Goal: Task Accomplishment & Management: Manage account settings

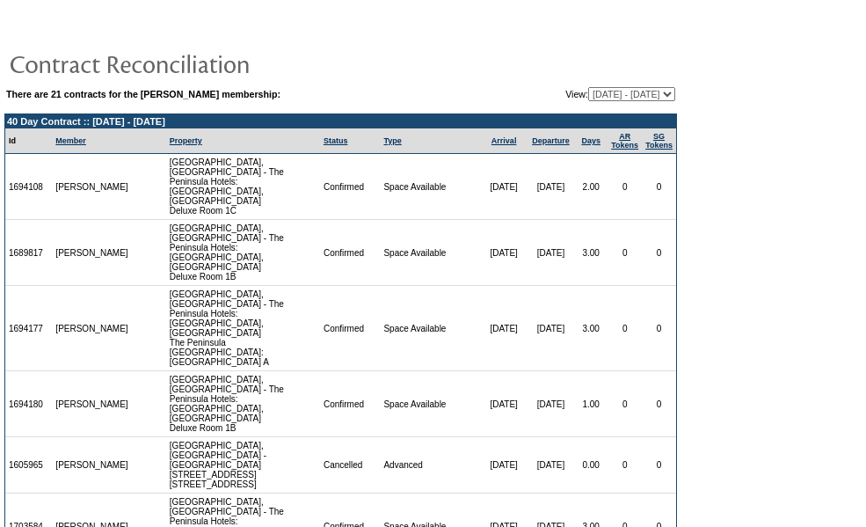
click at [588, 97] on select "[DATE] - [DATE] [DATE] - [DATE] [DATE] - [DATE] [DATE] - [DATE] [DATE] - [DATE]…" at bounding box center [631, 94] width 87 height 14
select select "127308"
click at [588, 87] on select "09/02/08 - 09/30/09 10/01/09 - 09/30/10 10/01/10 - 09/30/11 10/01/11 - 09/30/12…" at bounding box center [631, 94] width 87 height 14
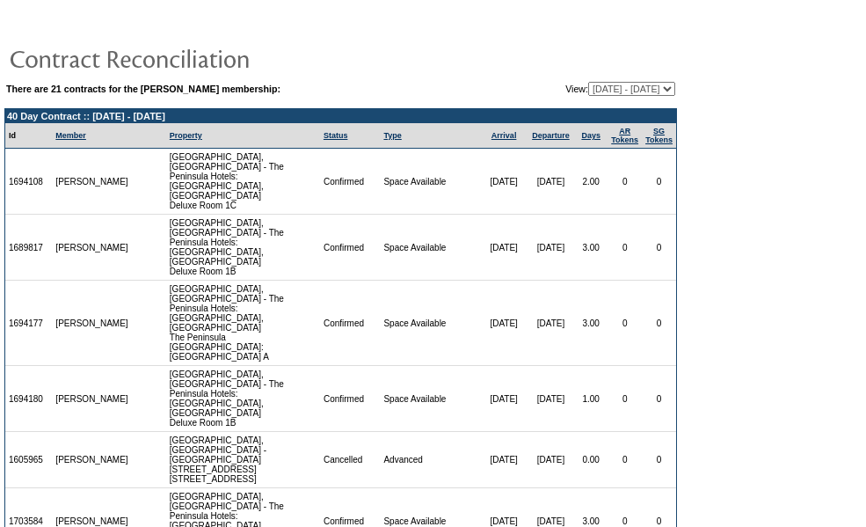
scroll to position [175, 0]
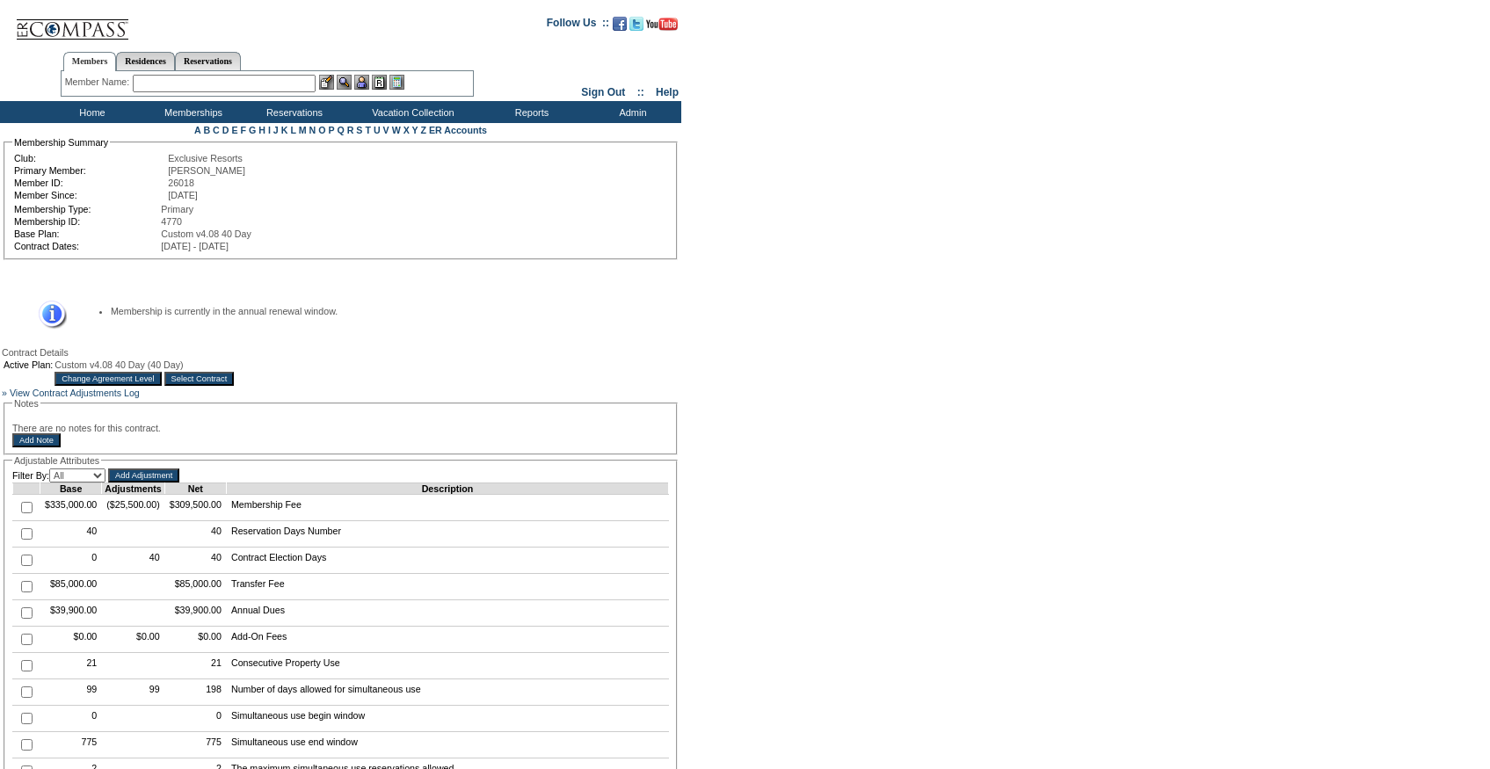
click at [22, 540] on input "checkbox" at bounding box center [26, 533] width 11 height 11
checkbox input "false"
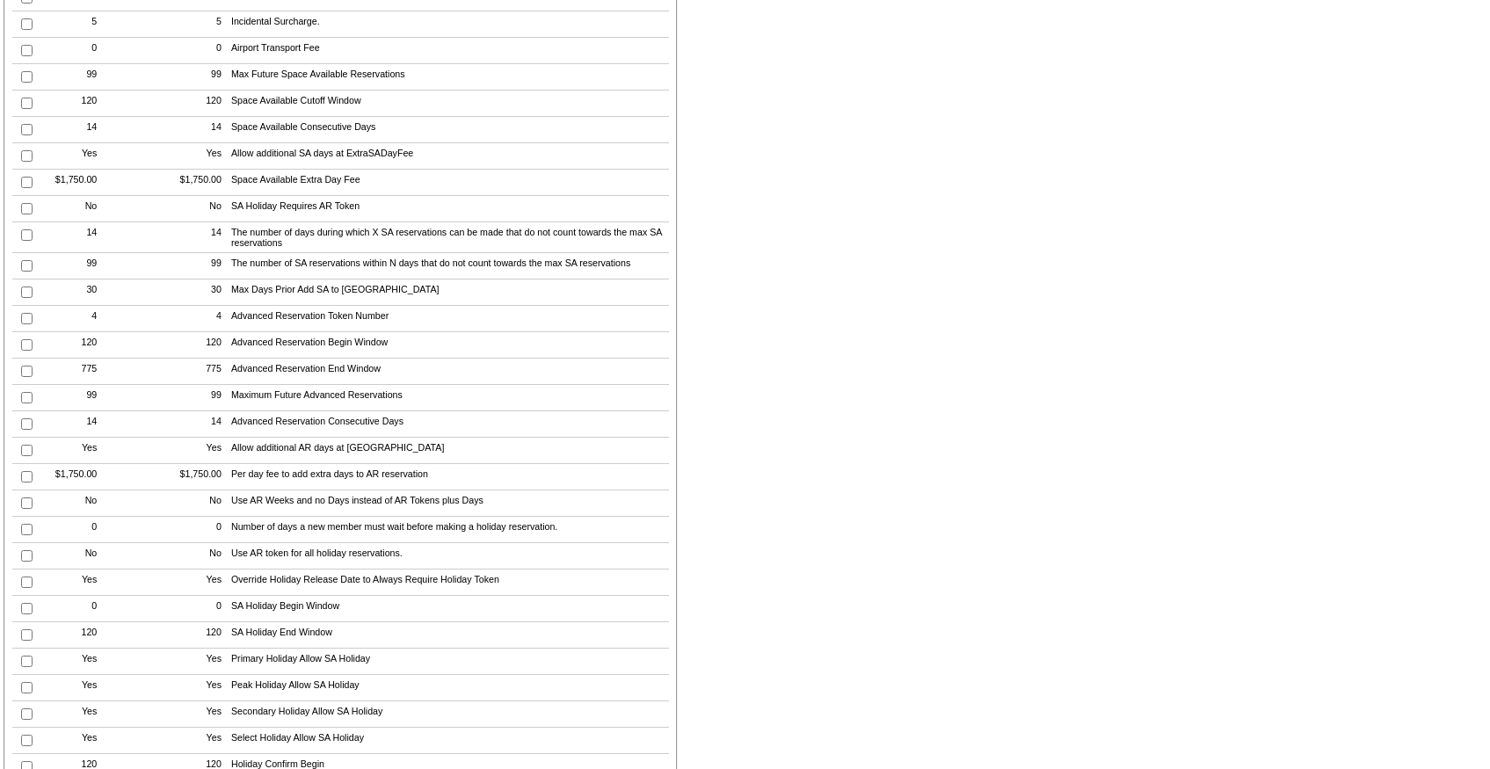
click at [26, 324] on input "checkbox" at bounding box center [26, 318] width 11 height 11
checkbox input "true"
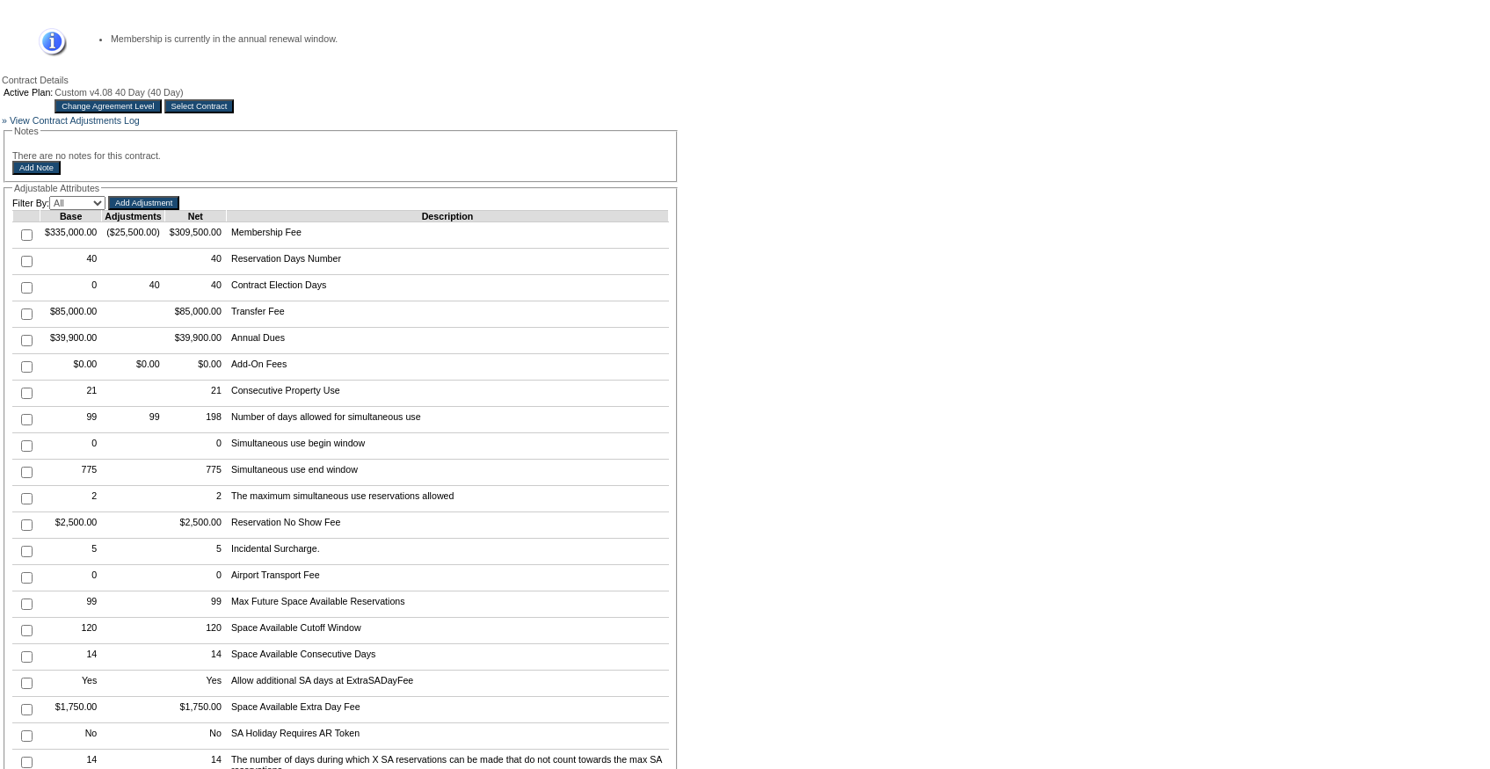
scroll to position [0, 0]
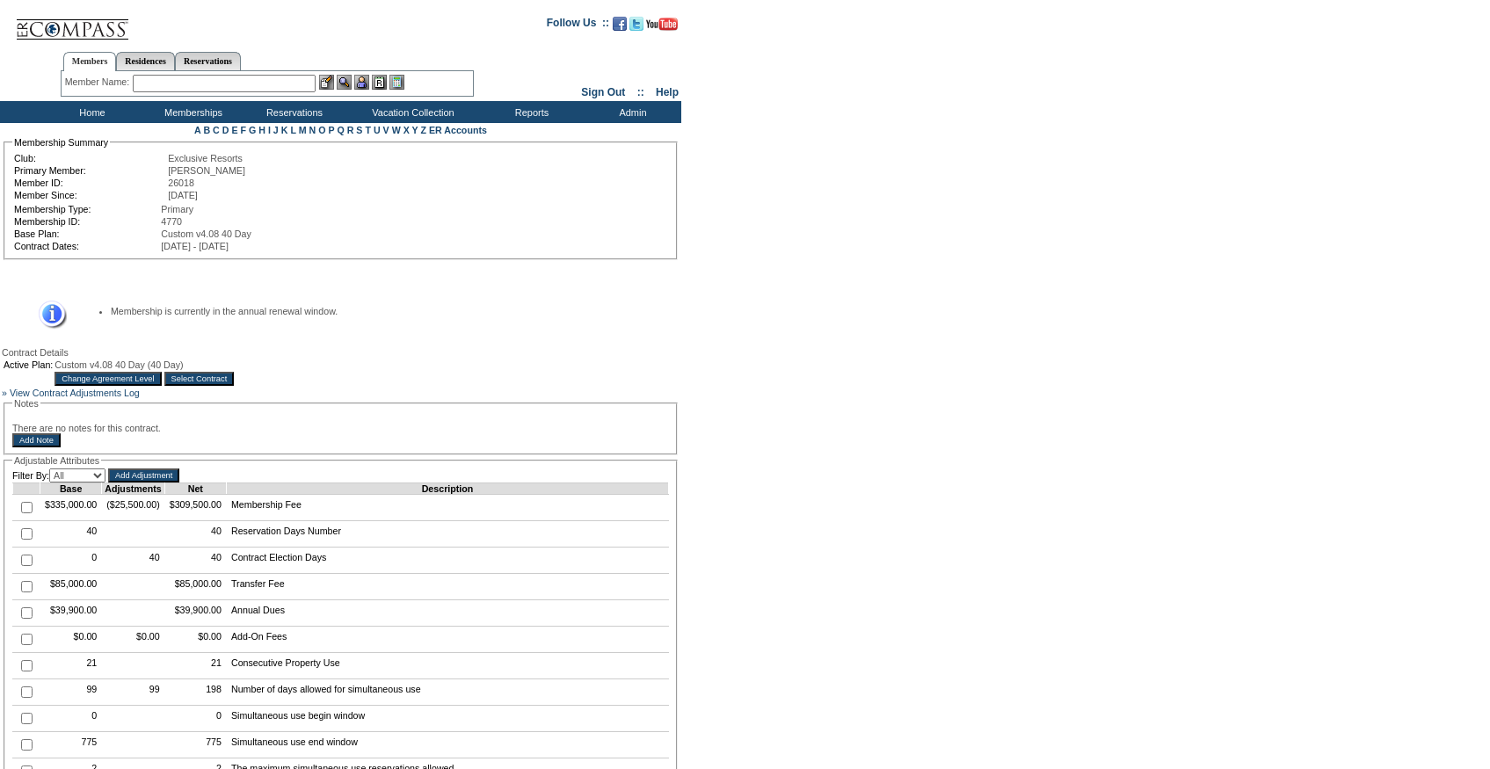
click at [171, 483] on input "Add Adjustment" at bounding box center [143, 476] width 71 height 14
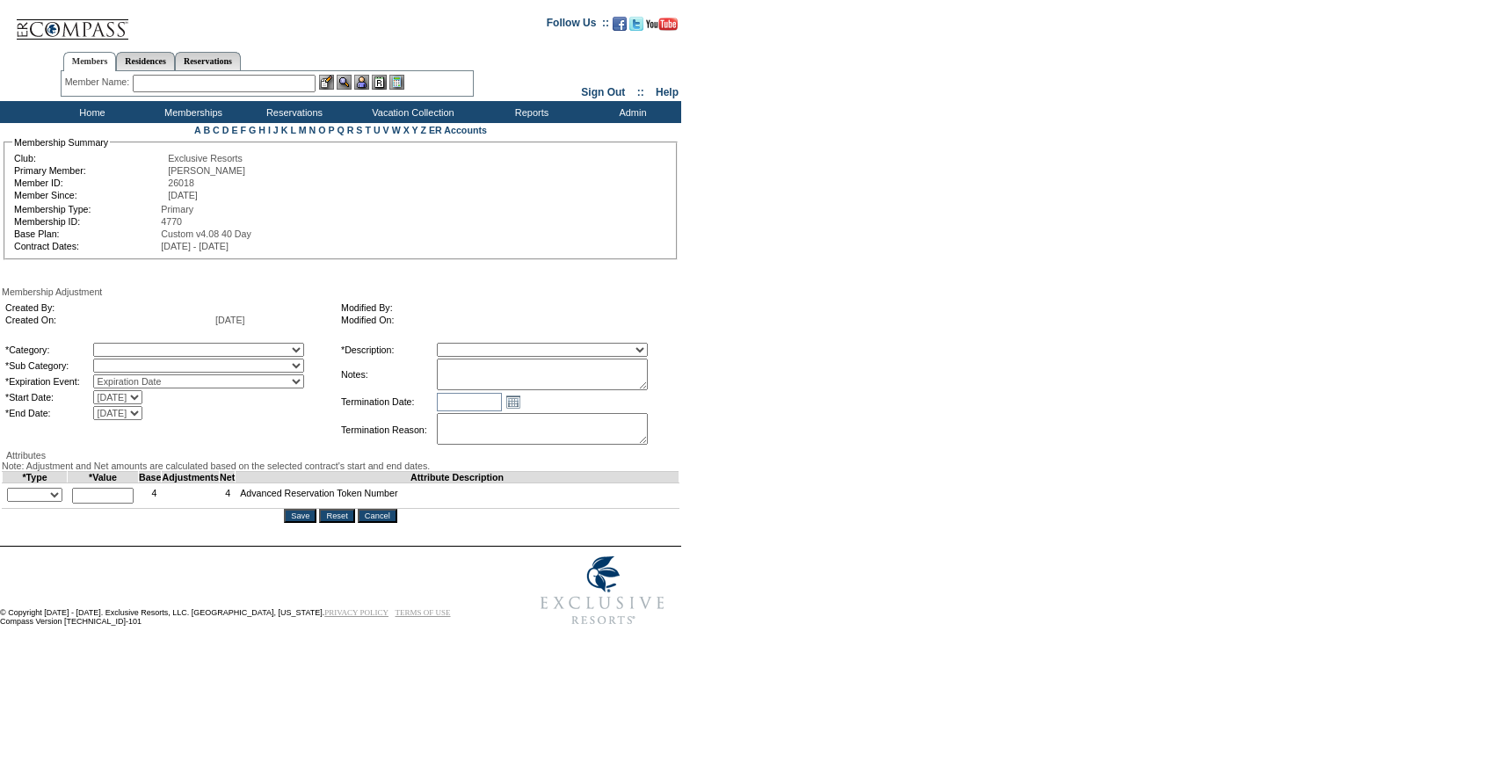
click at [157, 350] on select "A La Carte Days Contract Election Days Converted Days [MEDICAL_DATA] Other Refe…" at bounding box center [198, 350] width 211 height 14
select select "1062"
click at [129, 345] on select "A La Carte Days Contract Election Days Converted Days [MEDICAL_DATA] Other Refe…" at bounding box center [198, 350] width 211 height 14
